Goal: Navigation & Orientation: Go to known website

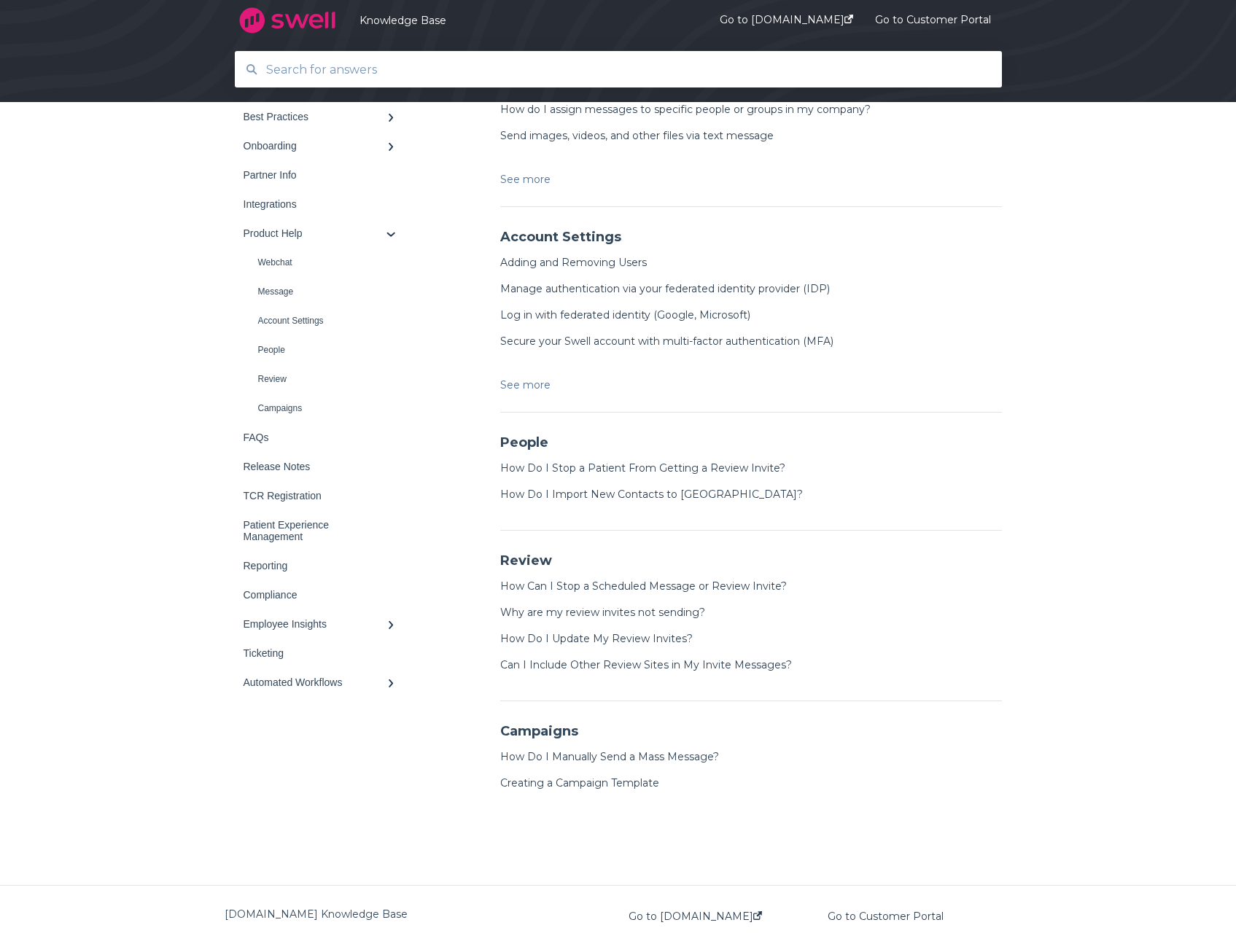
scroll to position [635, 0]
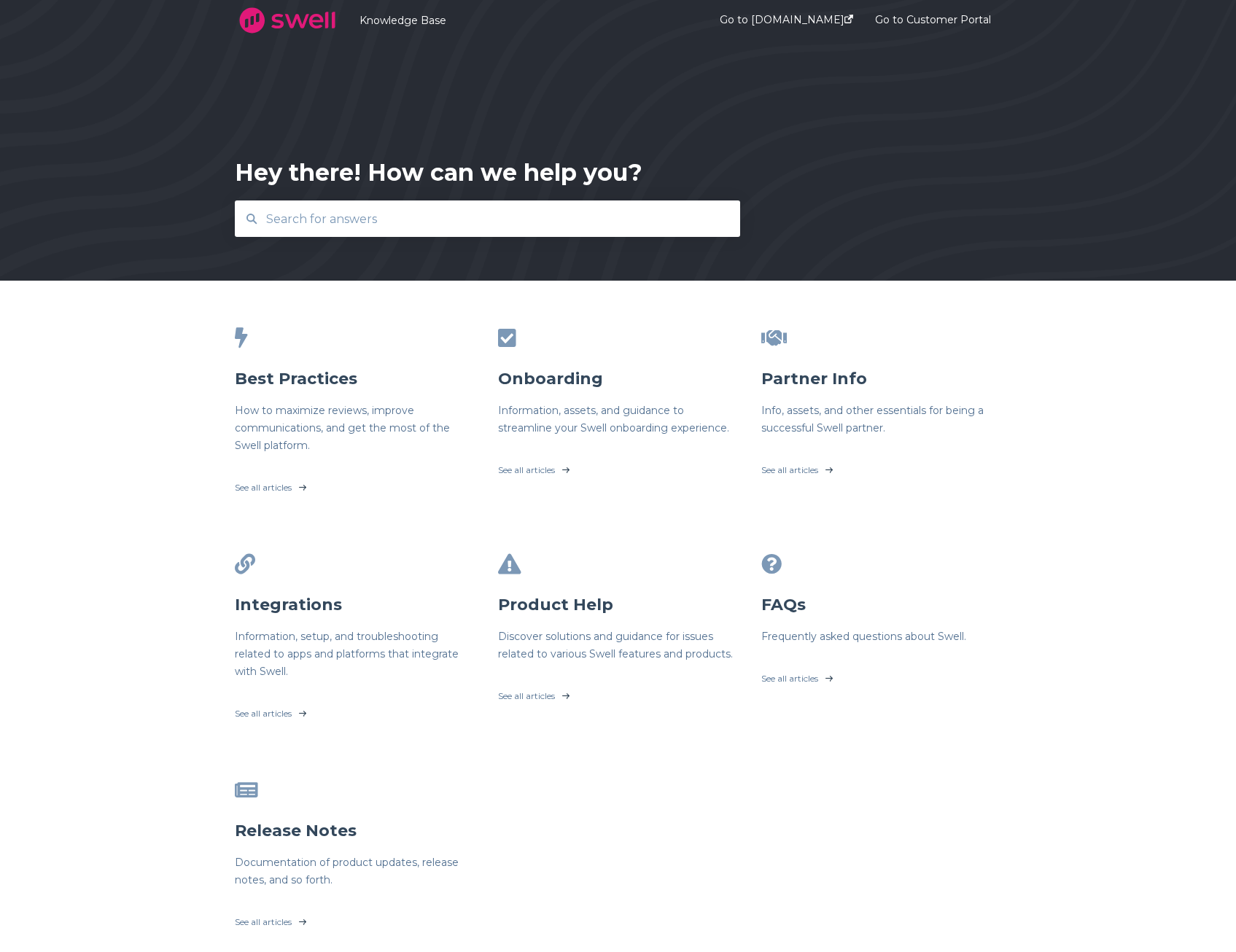
click at [259, 18] on img at bounding box center [288, 20] width 106 height 37
click at [300, 24] on img at bounding box center [288, 20] width 106 height 37
click at [807, 24] on link "Go to swellcx.com" at bounding box center [786, 21] width 134 height 57
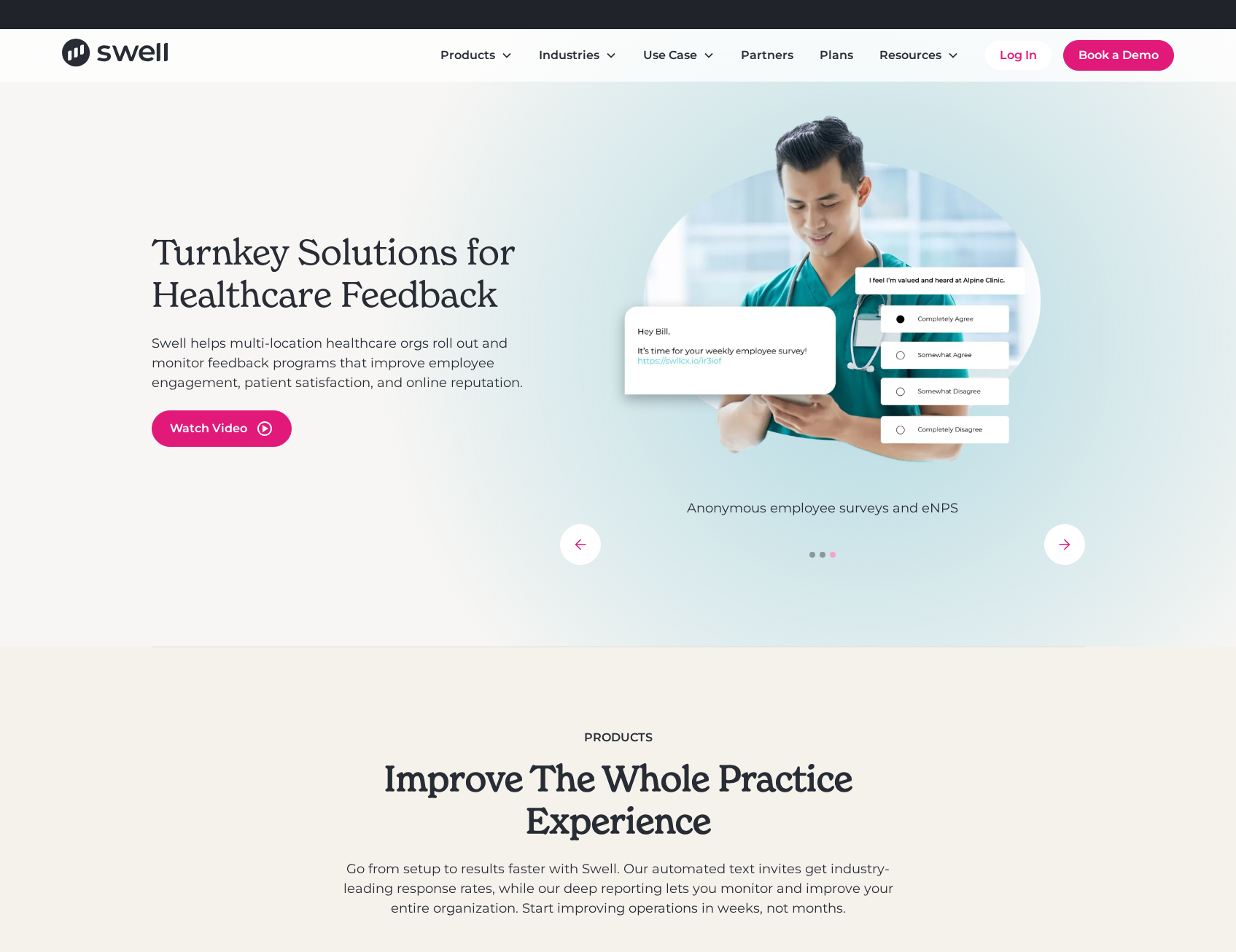
scroll to position [73, 0]
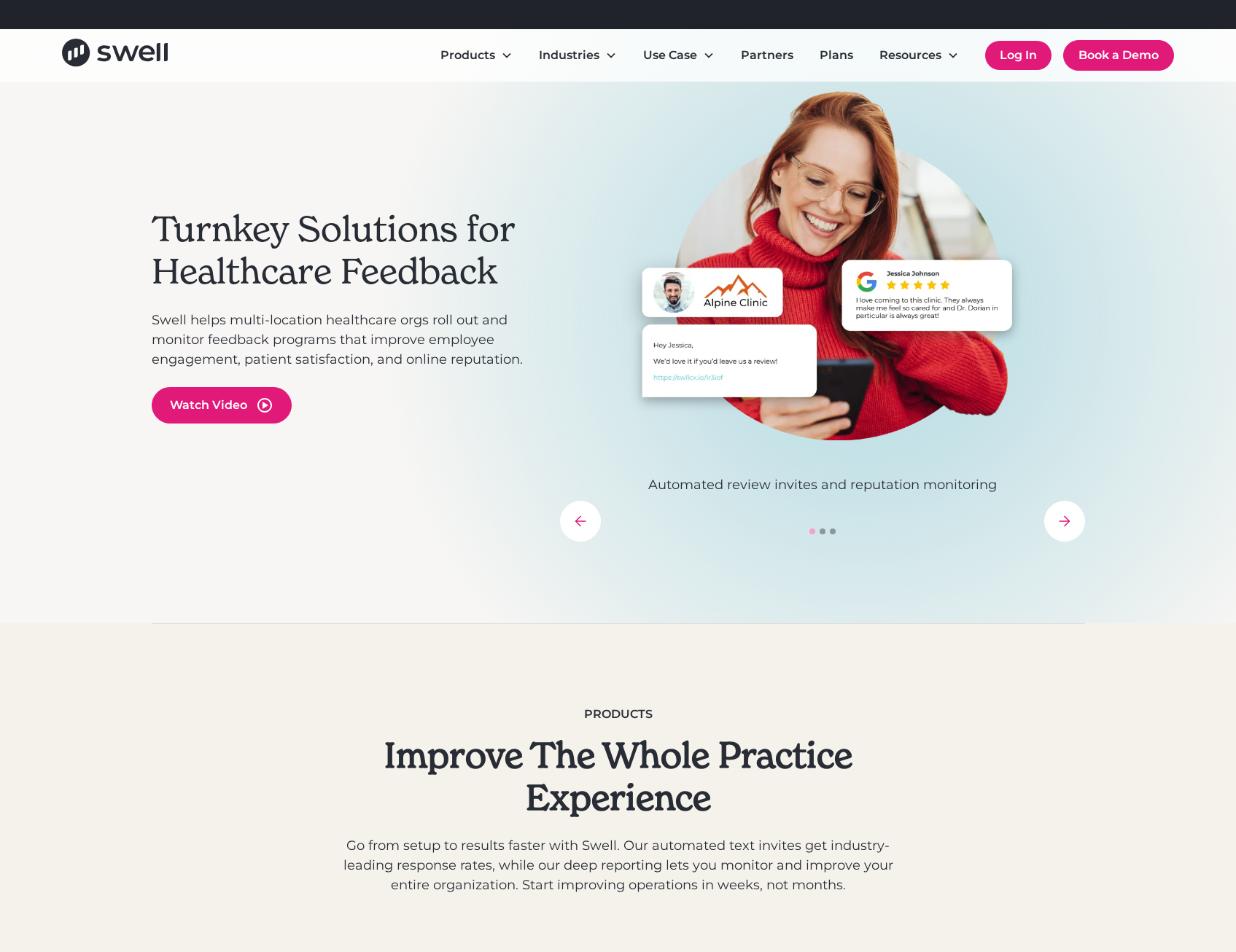
click at [1024, 67] on link "Log In" at bounding box center [1019, 55] width 66 height 29
